Goal: Task Accomplishment & Management: Manage account settings

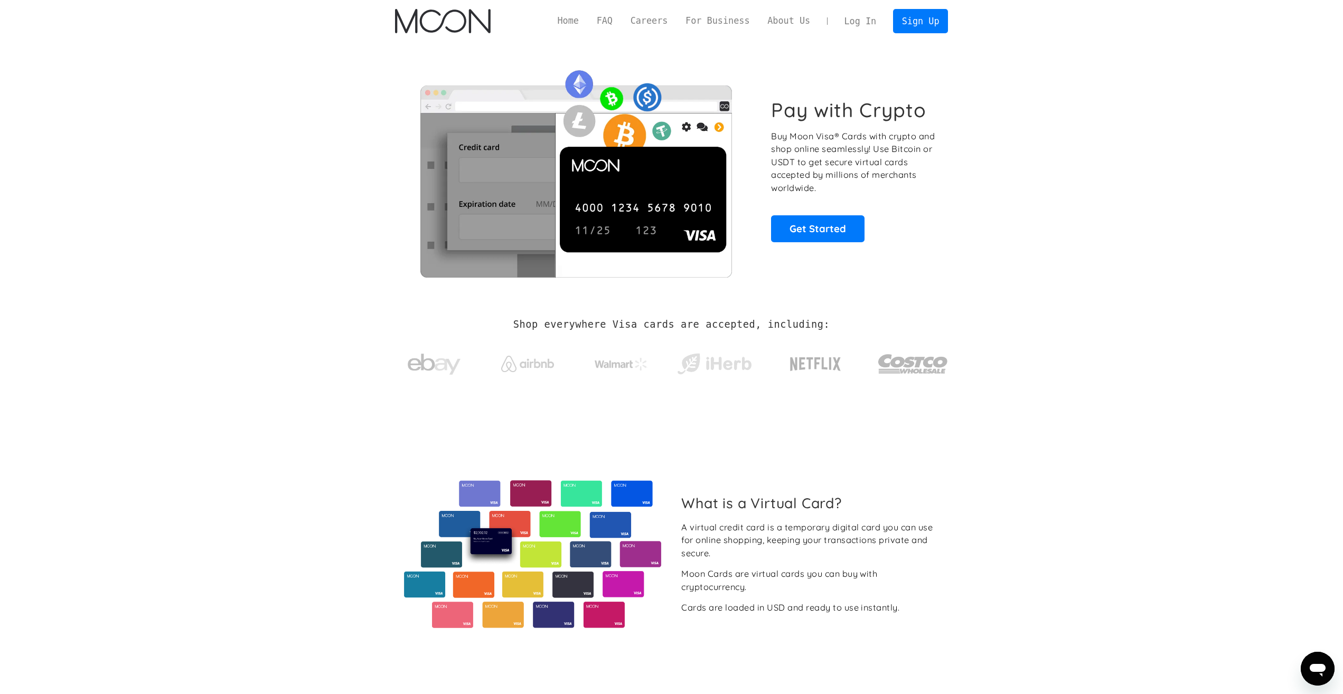
click at [847, 21] on link "Log In" at bounding box center [860, 21] width 50 height 23
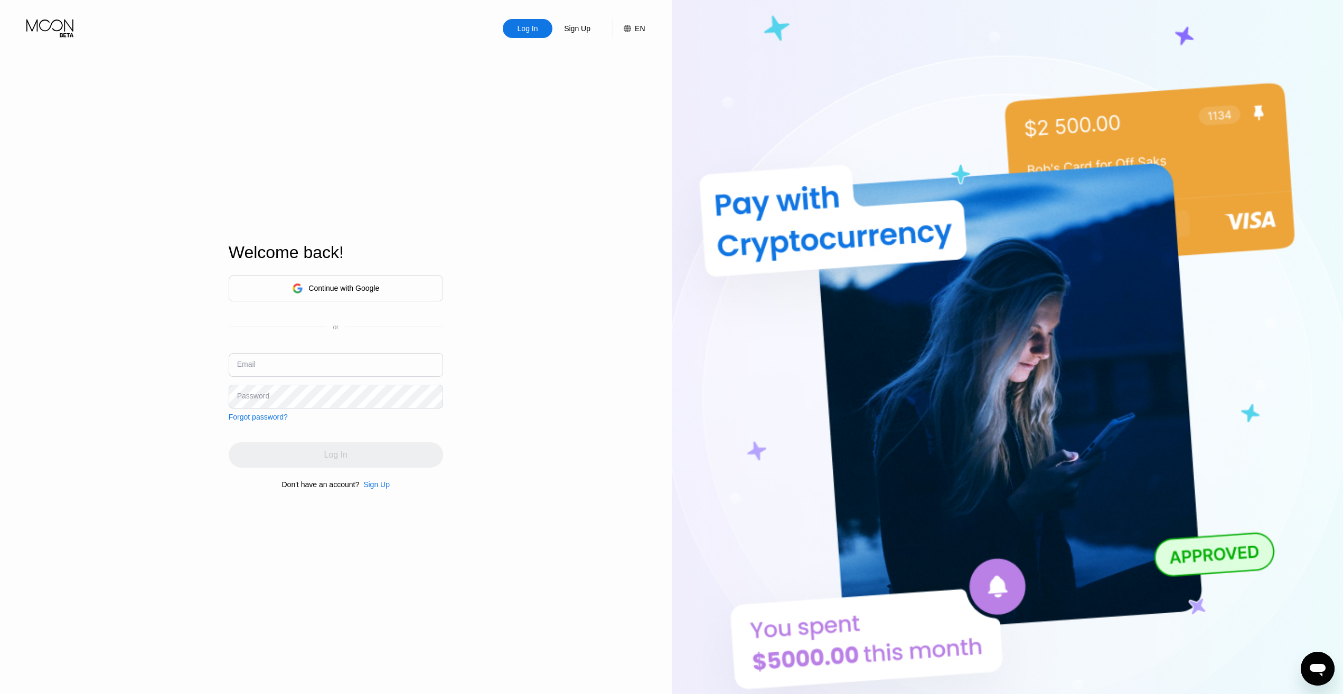
click at [331, 373] on input "text" at bounding box center [336, 365] width 214 height 24
click at [283, 370] on input "text" at bounding box center [336, 365] width 214 height 24
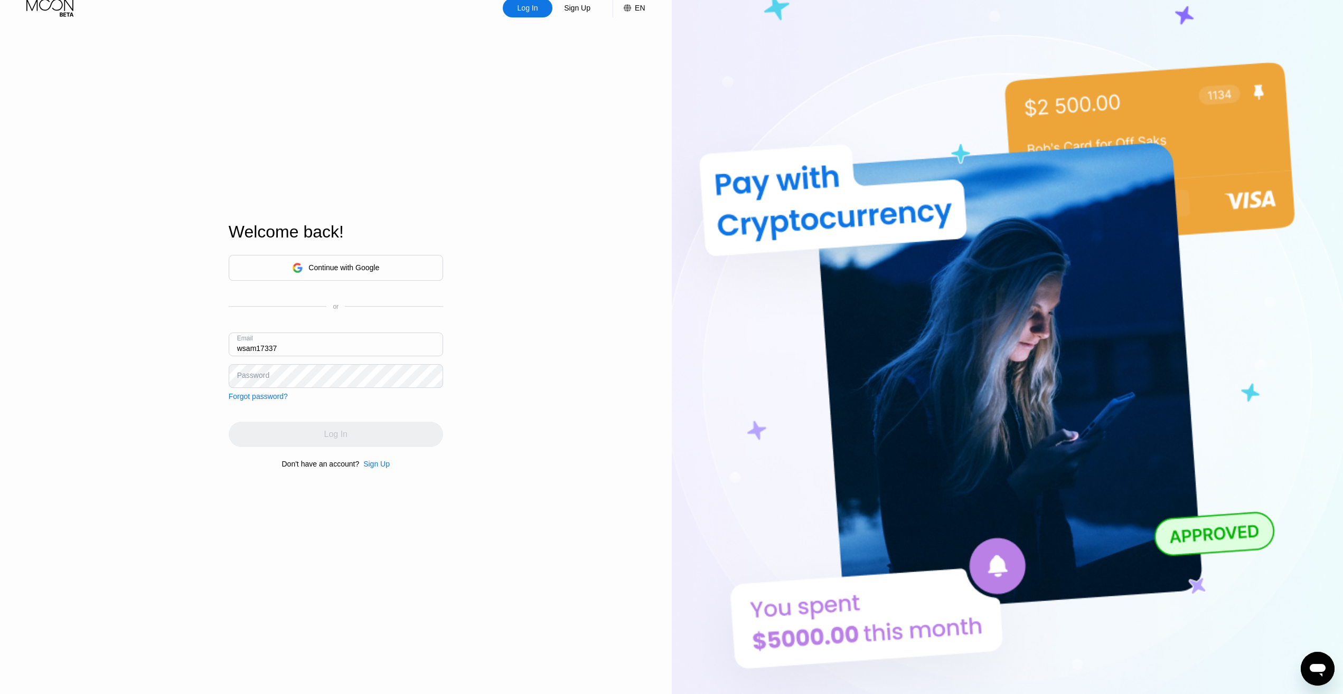
scroll to position [54, 0]
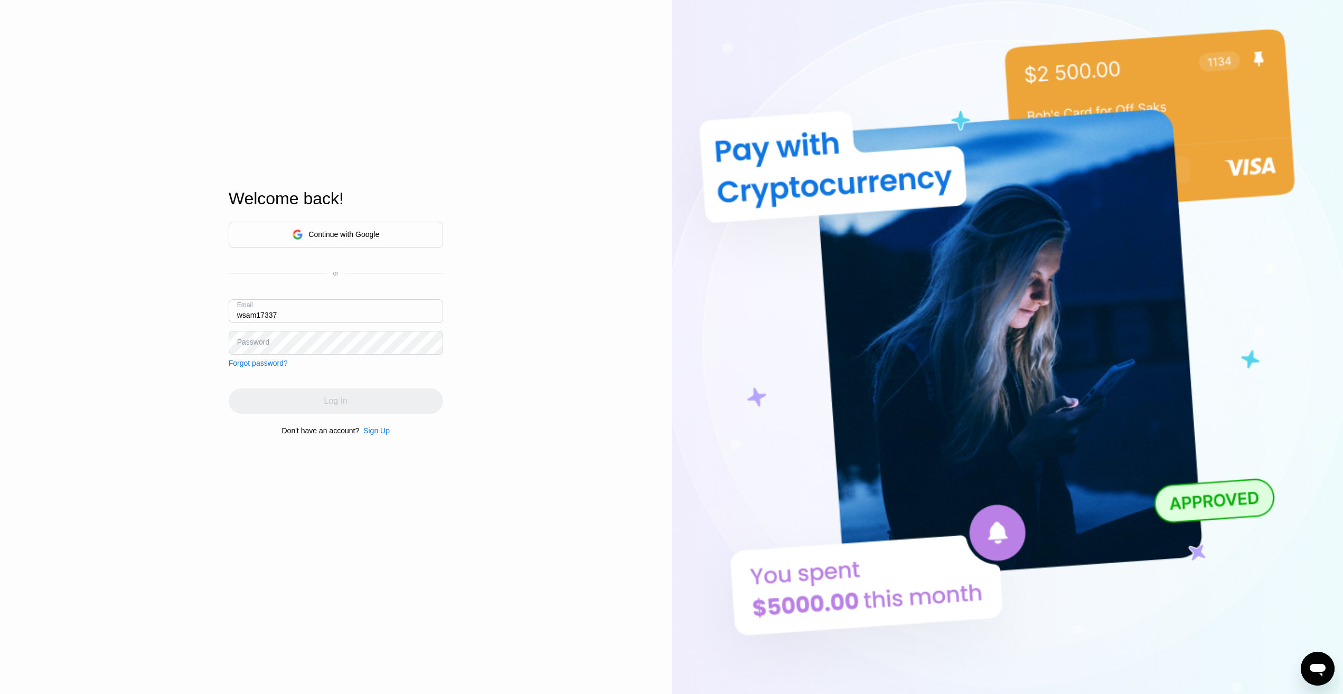
click at [308, 312] on input "wsam17337" at bounding box center [336, 311] width 214 height 24
type input "wsam17337@gmail.com"
click at [257, 344] on div "Password" at bounding box center [253, 342] width 32 height 8
click at [322, 408] on div "Log In" at bounding box center [336, 401] width 214 height 25
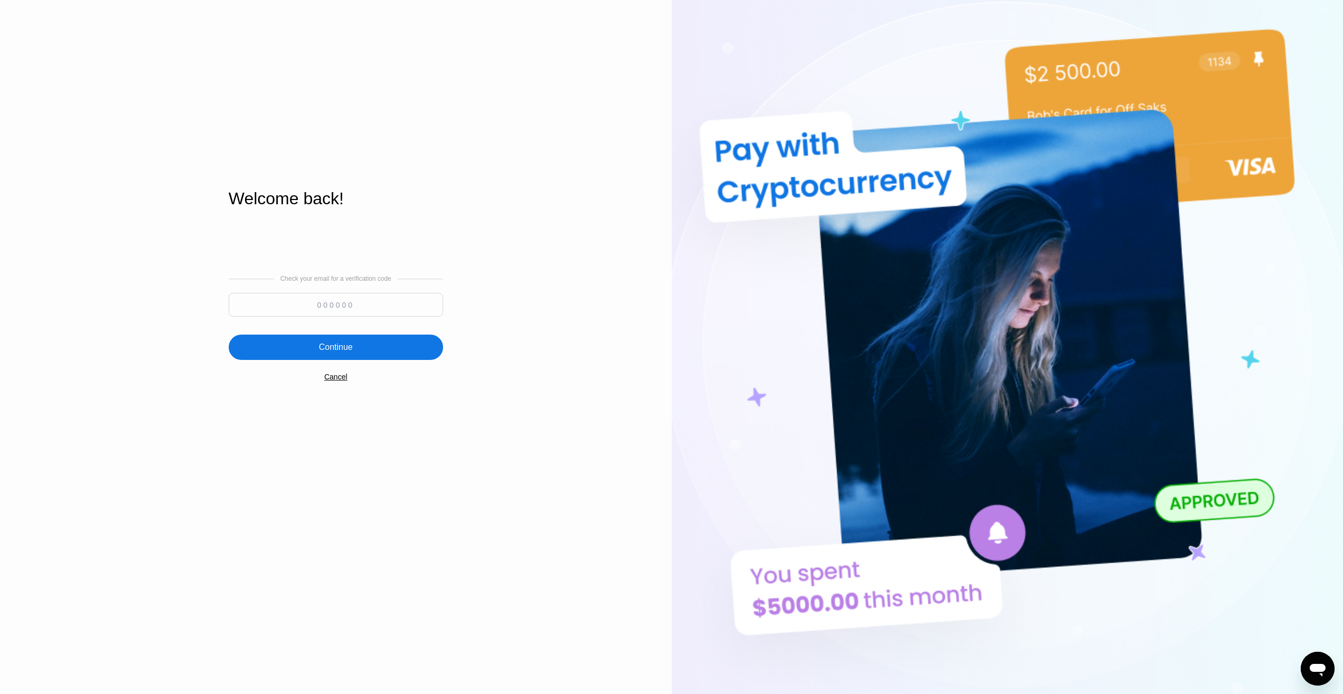
click at [317, 305] on input at bounding box center [336, 305] width 214 height 24
click at [372, 314] on input at bounding box center [336, 305] width 214 height 24
paste input "756666"
type input "756666"
click at [361, 337] on div "Continue" at bounding box center [336, 347] width 214 height 25
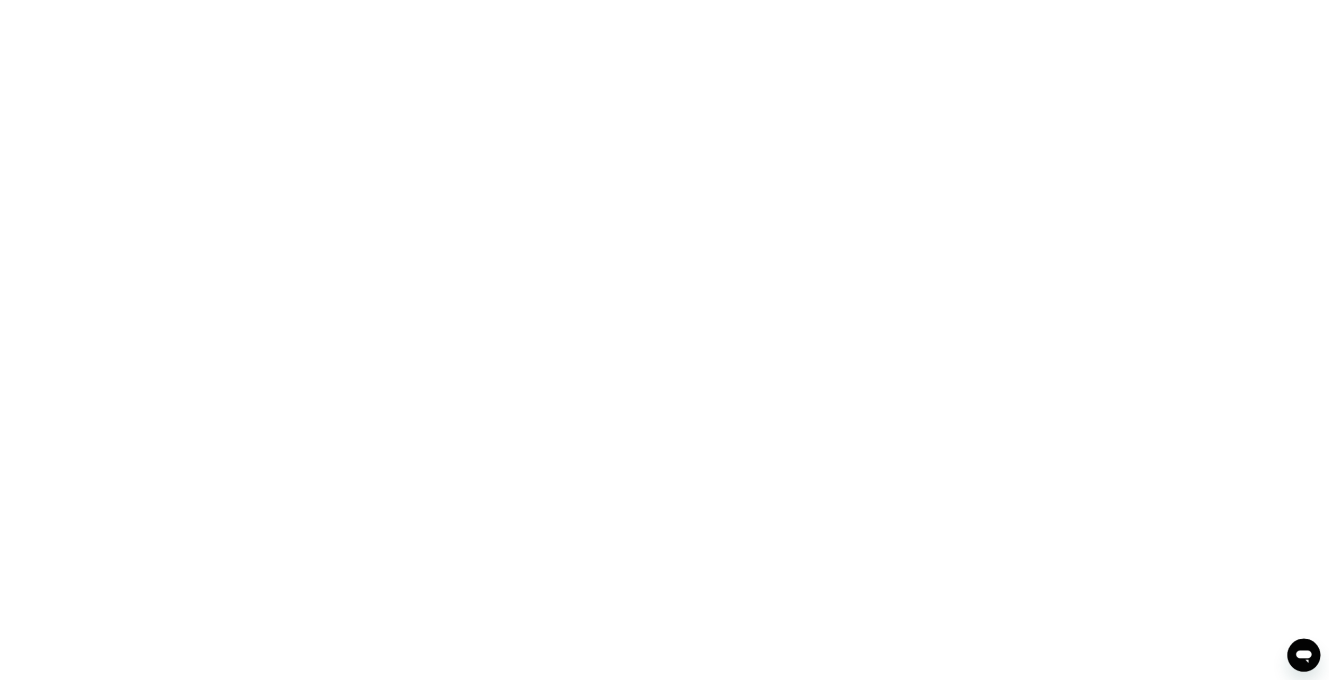
scroll to position [0, 0]
